Goal: Task Accomplishment & Management: Use online tool/utility

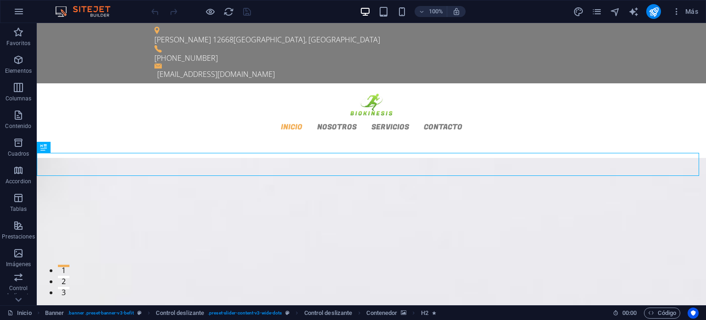
click at [603, 11] on div "Más" at bounding box center [637, 11] width 129 height 15
click at [580, 13] on icon "design" at bounding box center [578, 11] width 11 height 11
click at [589, 13] on div "Más" at bounding box center [637, 11] width 129 height 15
click at [595, 13] on icon "pages" at bounding box center [597, 11] width 11 height 11
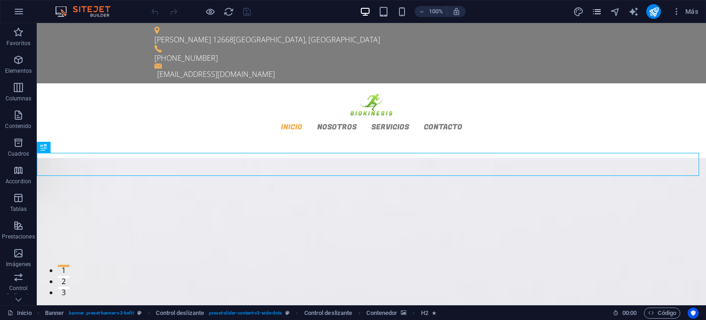
select select "px"
select select "300"
select select "px"
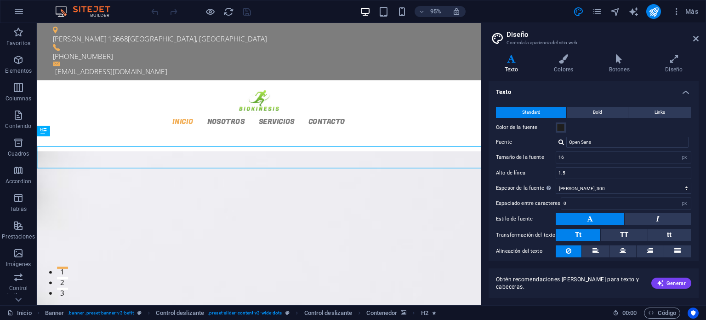
click at [594, 11] on icon "pages" at bounding box center [597, 11] width 11 height 11
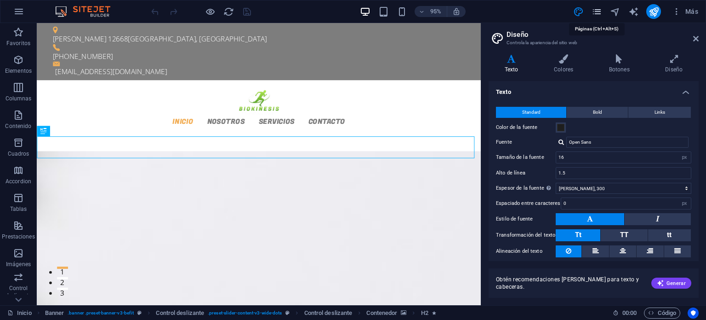
click at [598, 16] on icon "pages" at bounding box center [597, 11] width 11 height 11
click at [594, 8] on icon "pages" at bounding box center [597, 11] width 11 height 11
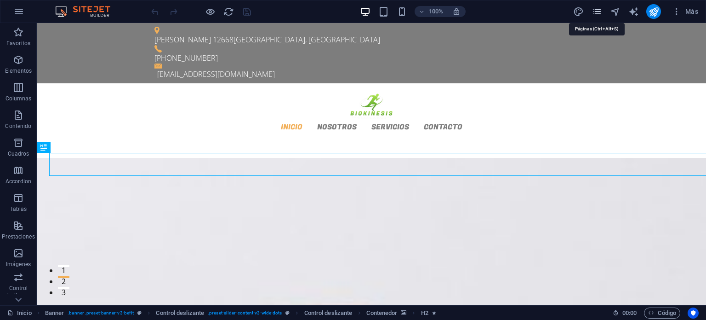
click at [592, 10] on icon "pages" at bounding box center [597, 11] width 11 height 11
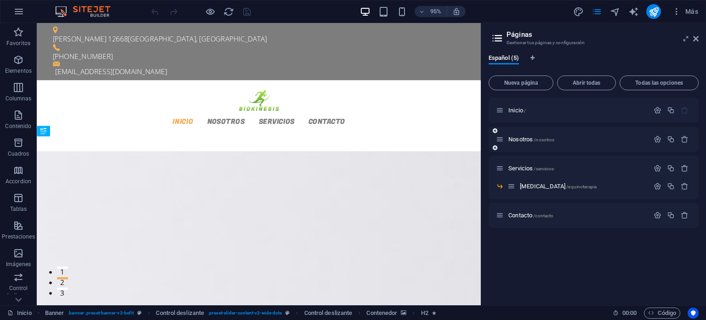
click at [518, 140] on span "Nosotros /nosotros" at bounding box center [532, 139] width 46 height 7
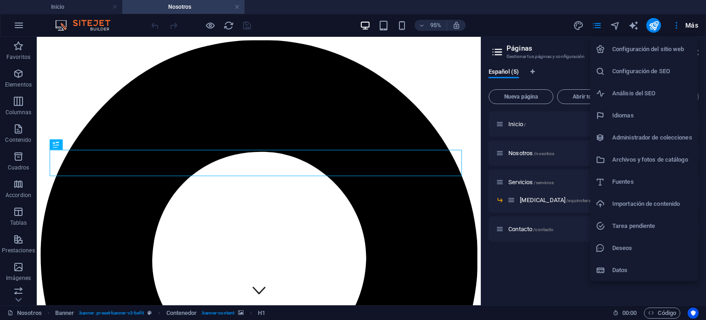
click at [507, 13] on div at bounding box center [353, 160] width 706 height 320
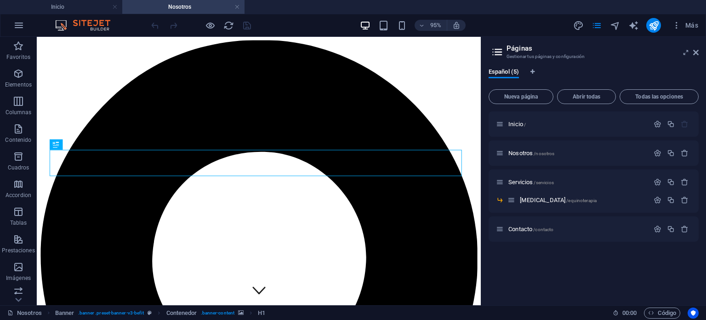
click at [699, 56] on aside "Páginas Gestionar tus páginas y configuración Español (5) Nueva página Abrir to…" at bounding box center [593, 171] width 225 height 268
click at [697, 51] on icon at bounding box center [696, 52] width 6 height 7
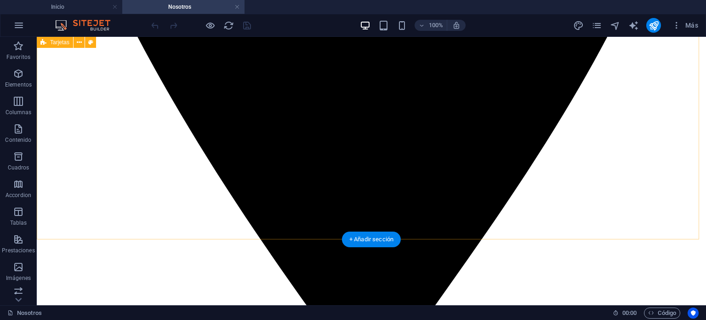
scroll to position [598, 0]
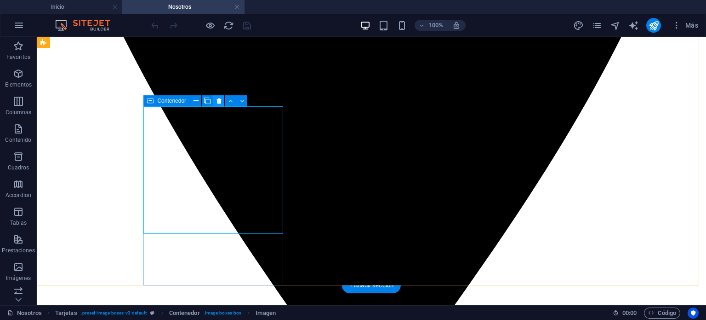
click at [220, 100] on icon at bounding box center [219, 101] width 5 height 10
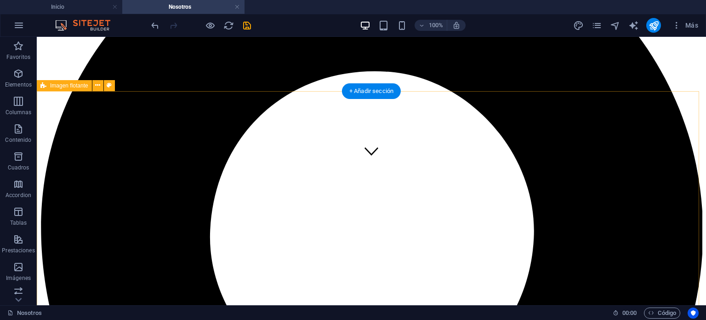
scroll to position [138, 0]
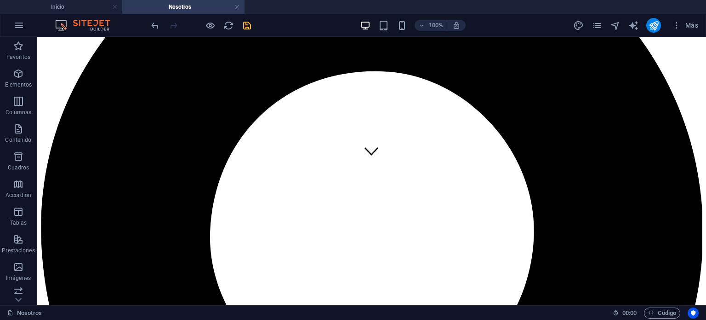
click at [250, 24] on icon "save" at bounding box center [247, 25] width 11 height 11
checkbox input "false"
click at [654, 23] on icon "publish" at bounding box center [654, 25] width 11 height 11
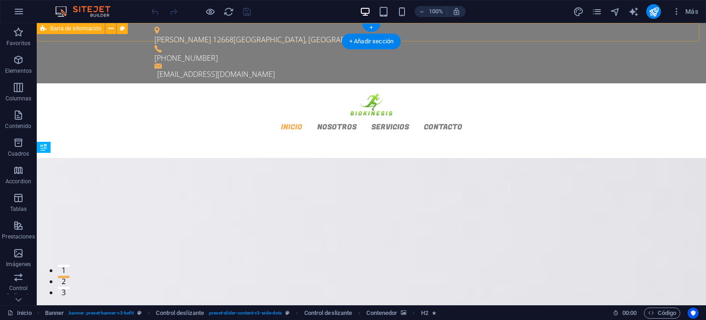
click at [590, 14] on div "Más" at bounding box center [637, 11] width 129 height 15
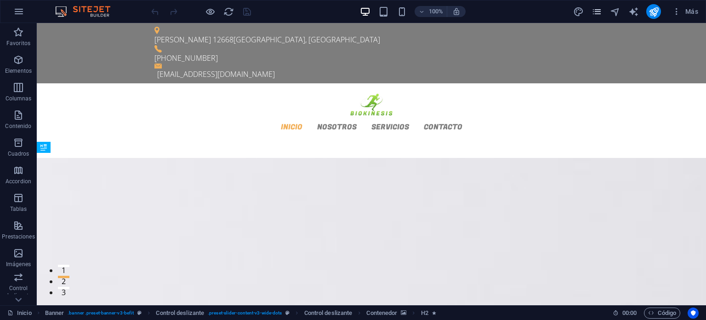
click at [592, 12] on icon "pages" at bounding box center [597, 11] width 11 height 11
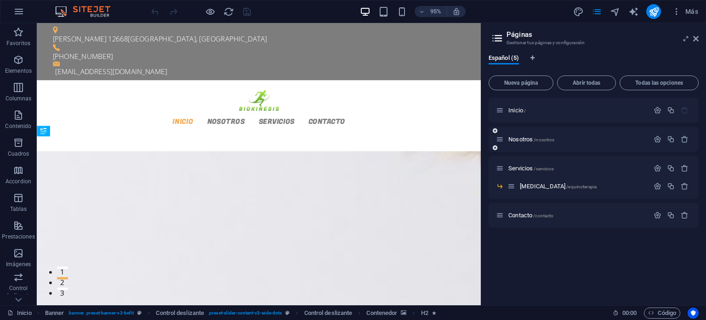
click at [523, 143] on div "Nosotros /nosotros" at bounding box center [572, 139] width 153 height 11
click at [522, 133] on div "Nosotros /nosotros" at bounding box center [594, 138] width 210 height 25
click at [522, 138] on span "Nosotros /nosotros" at bounding box center [532, 139] width 46 height 7
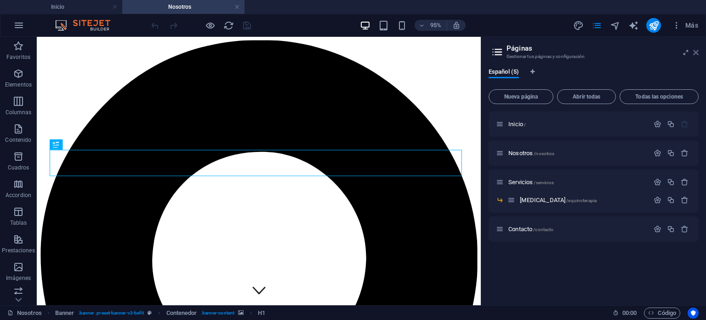
click at [697, 50] on icon at bounding box center [696, 52] width 6 height 7
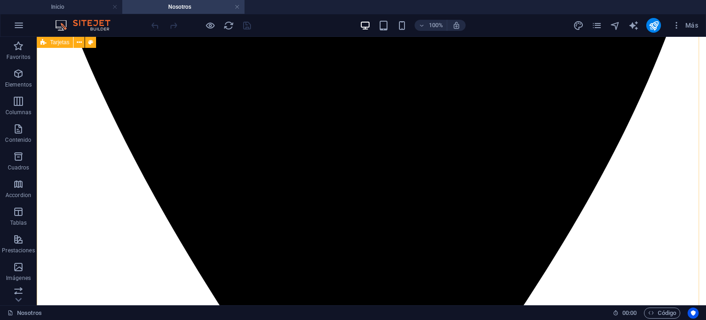
scroll to position [414, 0]
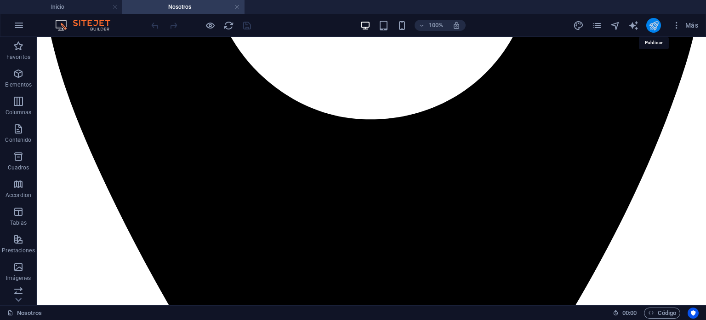
click at [658, 27] on icon "publish" at bounding box center [654, 25] width 11 height 11
